Goal: Task Accomplishment & Management: Manage account settings

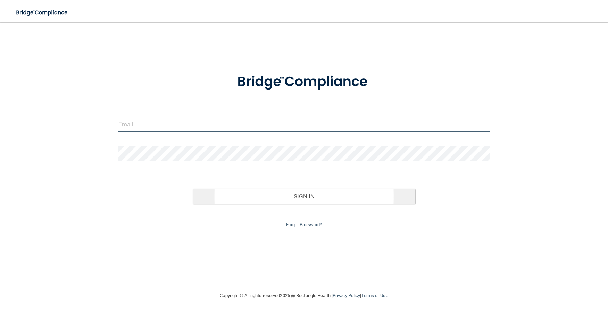
type input "[EMAIL_ADDRESS][DOMAIN_NAME]"
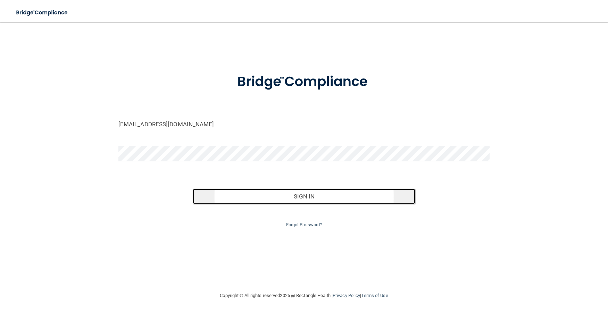
click at [307, 195] on button "Sign In" at bounding box center [304, 196] width 223 height 15
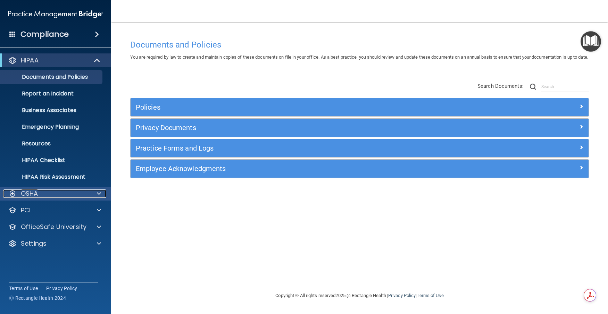
click at [38, 194] on p "OSHA" at bounding box center [29, 194] width 17 height 8
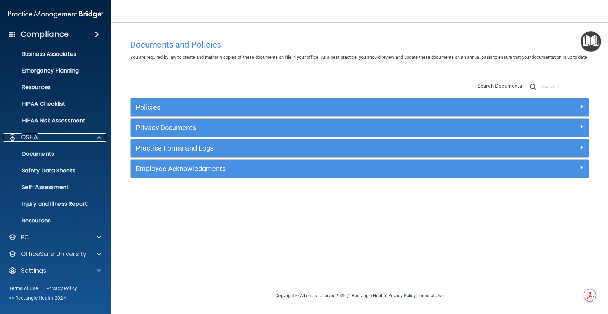
scroll to position [57, 0]
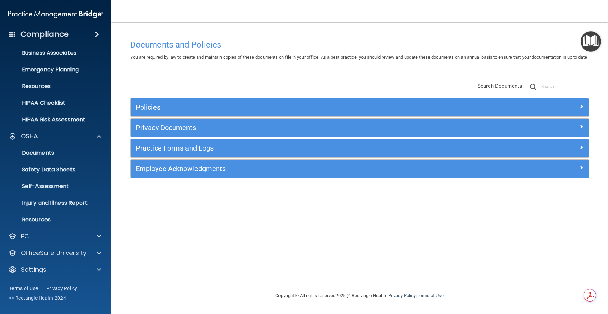
click at [238, 186] on div "Policies Select All (Unselect 0) Unselect All Print Selected (0) Acceptable Use…" at bounding box center [359, 142] width 469 height 88
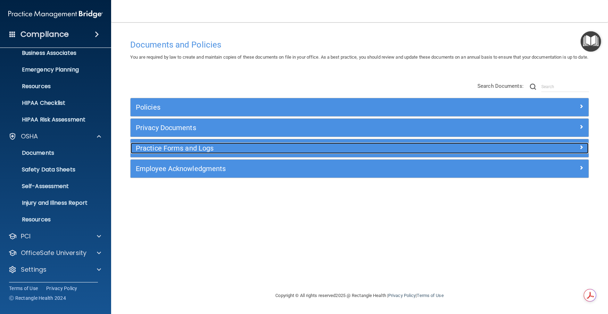
click at [232, 152] on h5 "Practice Forms and Logs" at bounding box center [302, 148] width 333 height 8
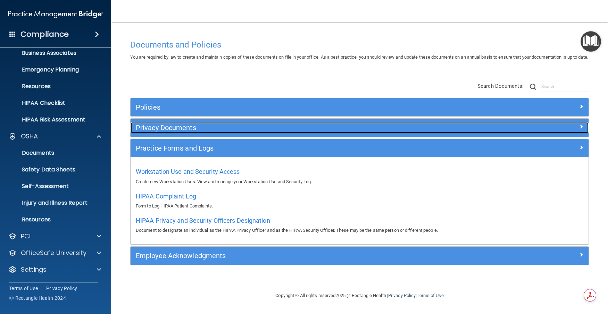
click at [198, 132] on h5 "Privacy Documents" at bounding box center [302, 128] width 333 height 8
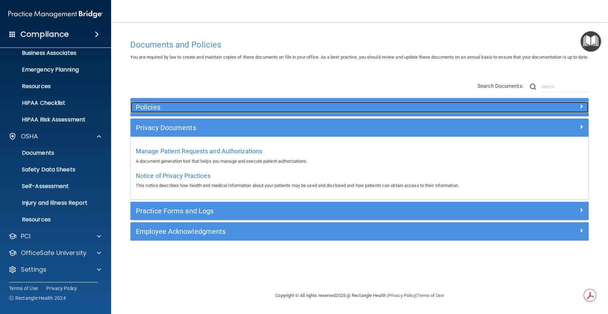
click at [189, 111] on h5 "Policies" at bounding box center [302, 107] width 333 height 8
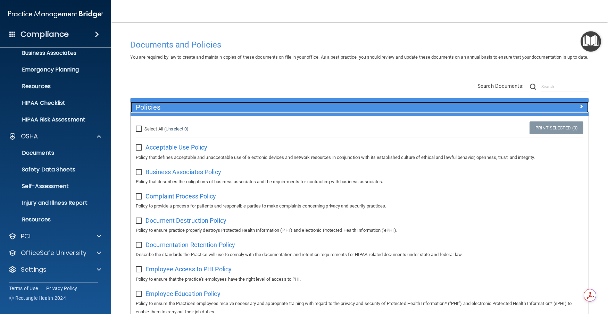
click at [193, 111] on h5 "Policies" at bounding box center [302, 107] width 333 height 8
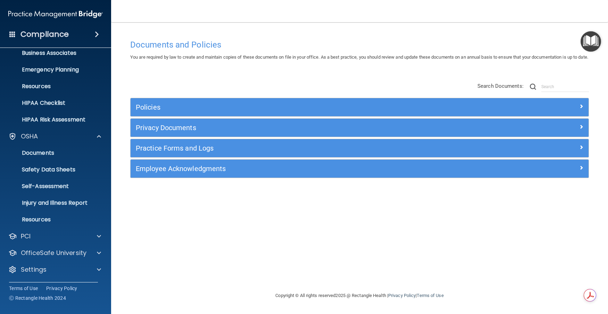
click at [316, 94] on div "Policies Select All (Unselect 0) Unselect All Print Selected (0) Acceptable Use…" at bounding box center [359, 130] width 469 height 111
click at [46, 140] on div "OSHA" at bounding box center [46, 136] width 86 height 8
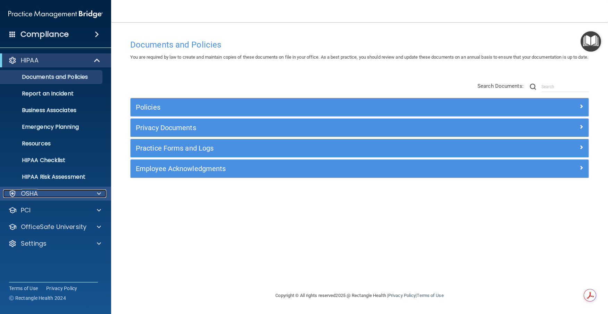
scroll to position [0, 0]
click at [30, 56] on p "HIPAA" at bounding box center [30, 60] width 18 height 8
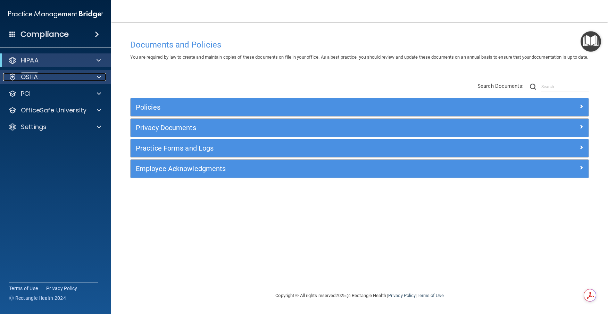
click at [28, 74] on p "OSHA" at bounding box center [29, 77] width 17 height 8
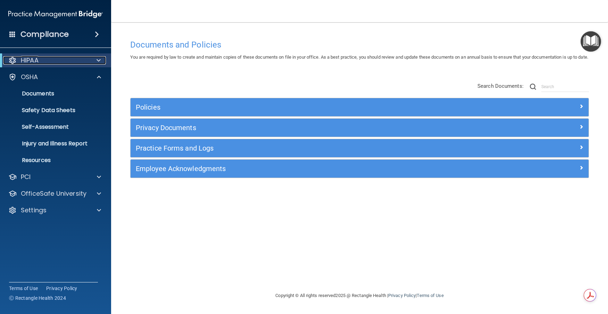
click at [31, 63] on p "HIPAA" at bounding box center [30, 60] width 18 height 8
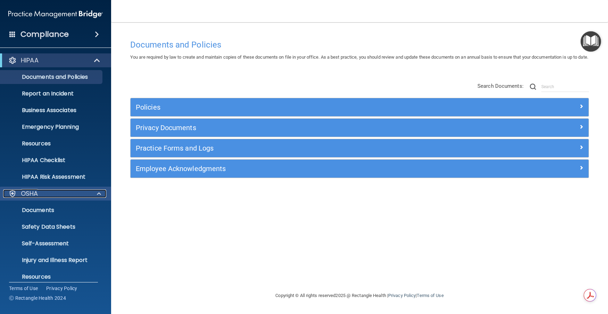
click at [38, 196] on p "OSHA" at bounding box center [29, 194] width 17 height 8
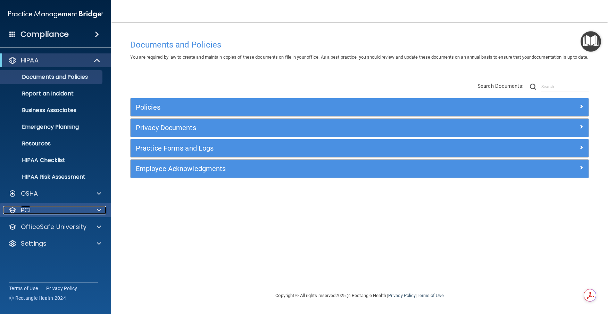
click at [40, 207] on div "PCI" at bounding box center [46, 210] width 86 height 8
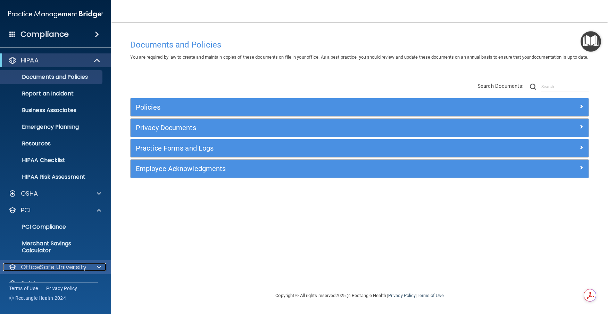
click at [50, 263] on p "OfficeSafe University" at bounding box center [54, 267] width 66 height 8
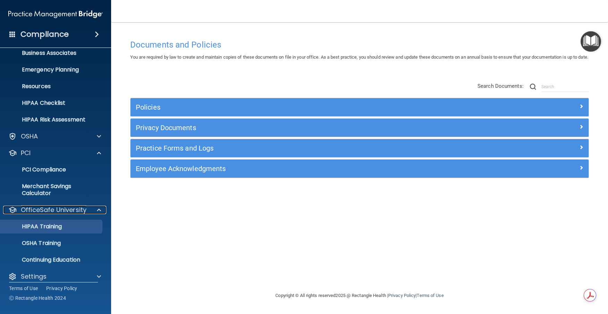
scroll to position [64, 0]
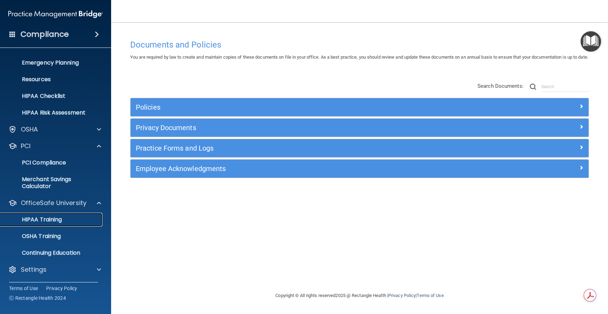
click at [35, 221] on p "HIPAA Training" at bounding box center [33, 219] width 57 height 7
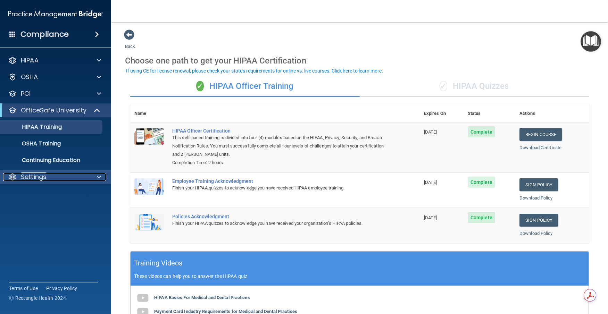
click at [26, 181] on p "Settings" at bounding box center [34, 177] width 26 height 8
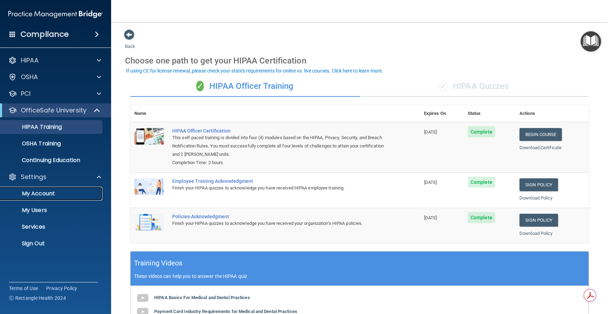
click at [29, 193] on p "My Account" at bounding box center [52, 193] width 95 height 7
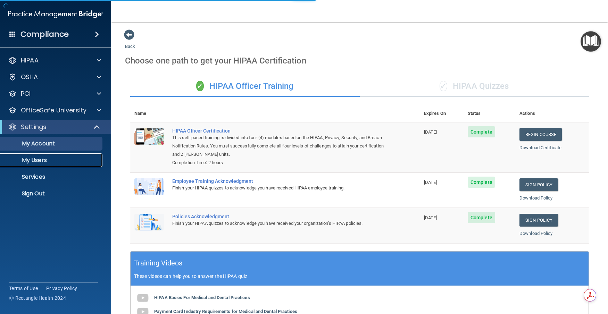
click at [43, 155] on link "My Users" at bounding box center [47, 160] width 109 height 14
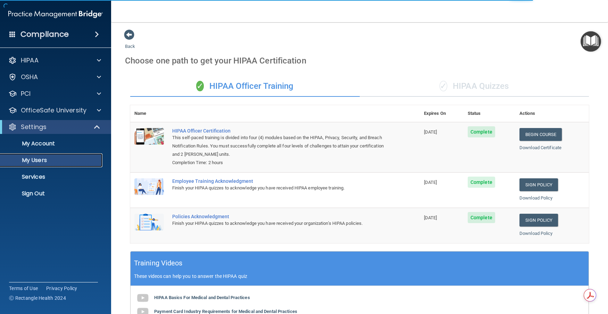
select select "20"
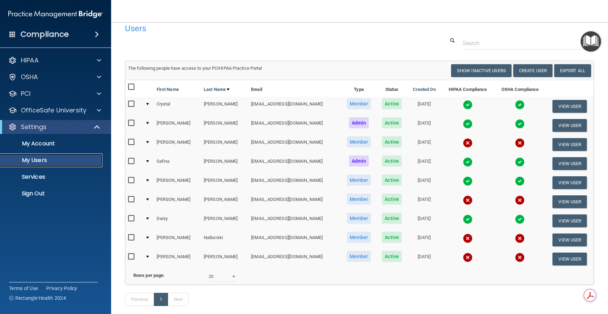
scroll to position [17, 0]
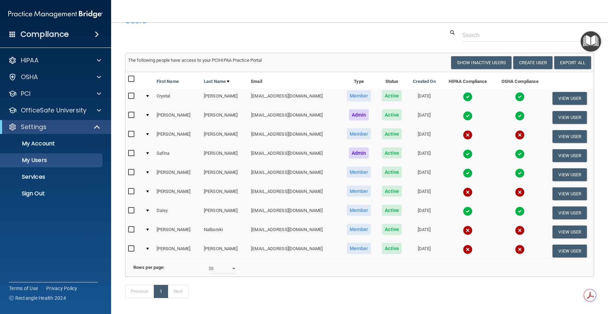
click at [129, 249] on input "checkbox" at bounding box center [132, 249] width 8 height 6
checkbox input "true"
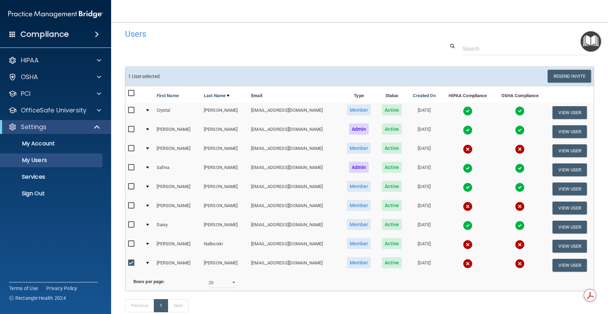
scroll to position [0, 0]
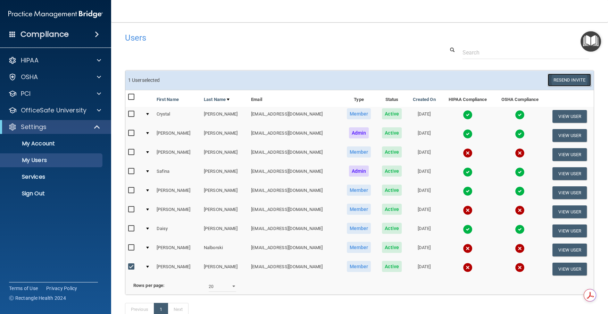
click at [566, 77] on button "Resend Invite" at bounding box center [569, 80] width 43 height 13
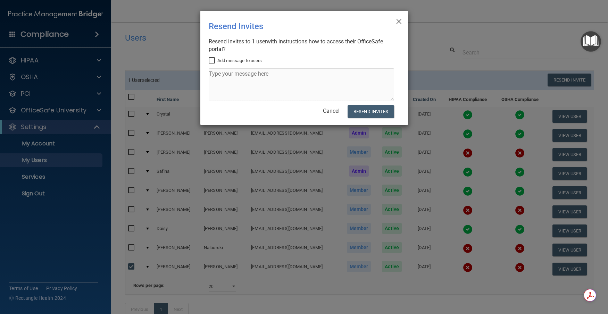
click at [214, 60] on input "Add message to users" at bounding box center [213, 61] width 8 height 6
checkbox input "true"
click at [236, 81] on textarea at bounding box center [301, 84] width 185 height 33
type textarea "[PERSON_NAME], This is the HIPPA and OSHA"
click at [366, 114] on button "Resend Invites" at bounding box center [371, 111] width 46 height 13
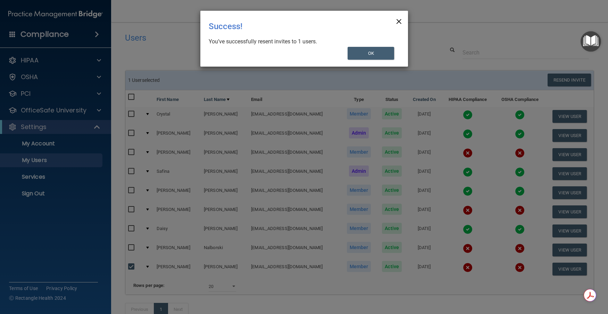
click at [398, 24] on span "×" at bounding box center [399, 21] width 6 height 14
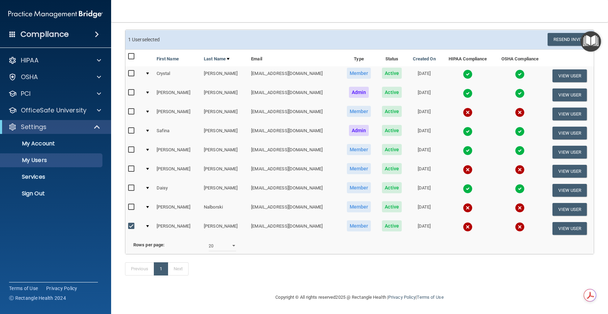
scroll to position [51, 0]
